Goal: Check status

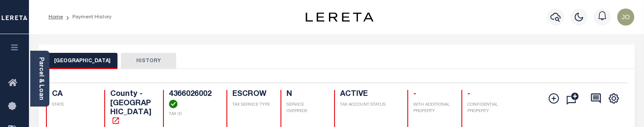
scroll to position [256, 0]
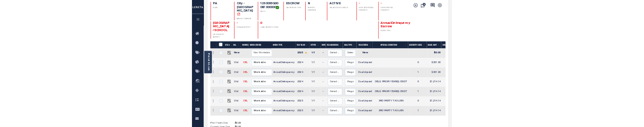
scroll to position [43, 0]
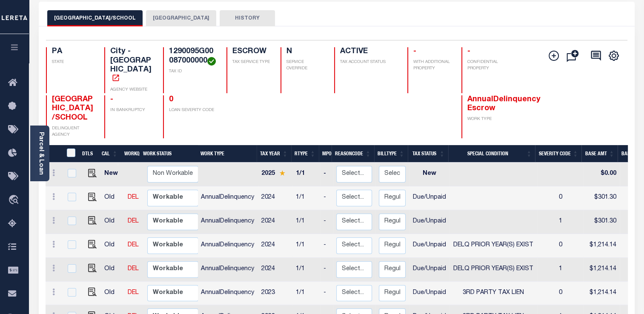
scroll to position [85, 0]
